Goal: Information Seeking & Learning: Compare options

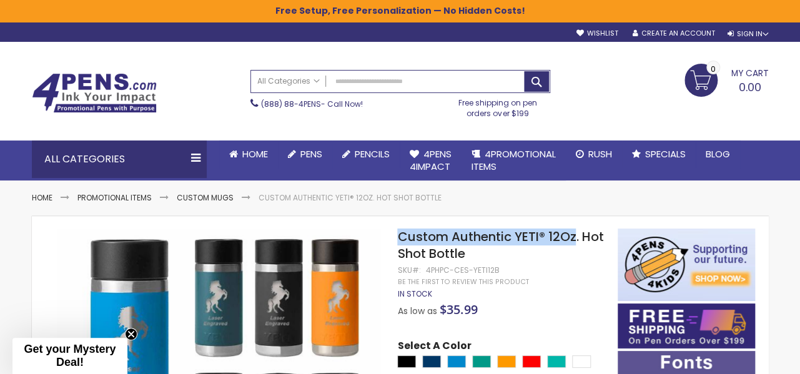
drag, startPoint x: 398, startPoint y: 229, endPoint x: 575, endPoint y: 242, distance: 177.2
click at [575, 242] on span "Custom Authentic YETI® 12Oz. Hot Shot Bottle" at bounding box center [500, 245] width 206 height 34
copy span "Custom Authentic YETI® 12Oz"
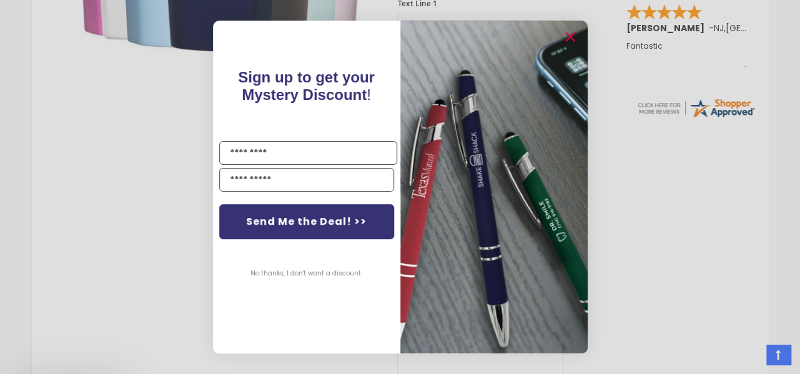
scroll to position [676, 0]
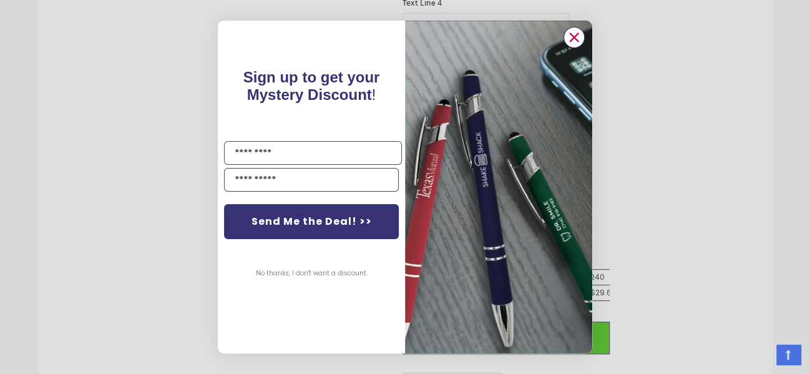
click at [573, 32] on circle "Close dialog" at bounding box center [574, 37] width 19 height 19
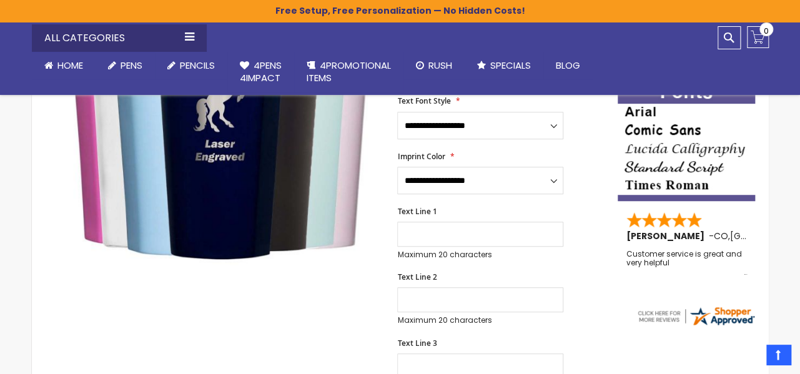
scroll to position [0, 0]
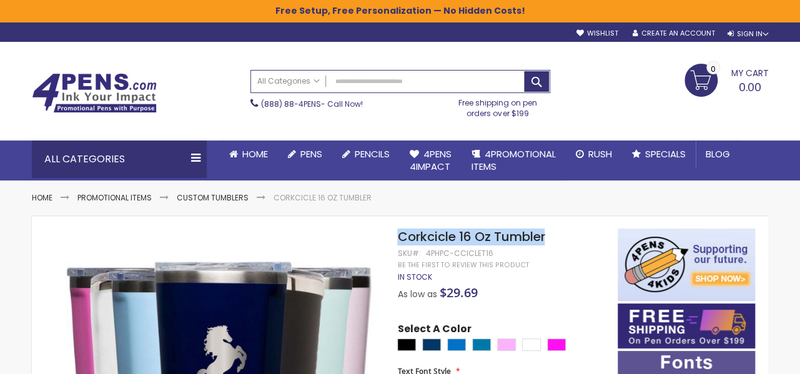
drag, startPoint x: 551, startPoint y: 240, endPoint x: 414, endPoint y: 237, distance: 137.4
copy div "Skip to the beginning of the images gallery Corkcicle 16 Oz Tumbler"
